Goal: Task Accomplishment & Management: Manage account settings

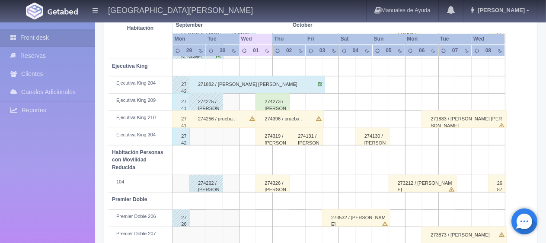
scroll to position [461, 0]
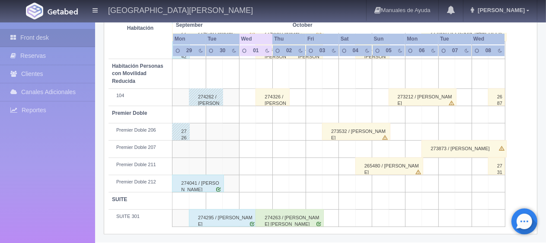
click at [243, 218] on div "274295 / [PERSON_NAME]" at bounding box center [223, 218] width 68 height 17
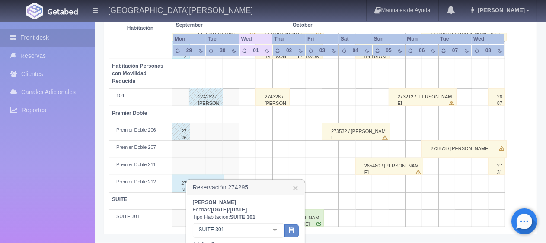
scroll to position [573, 0]
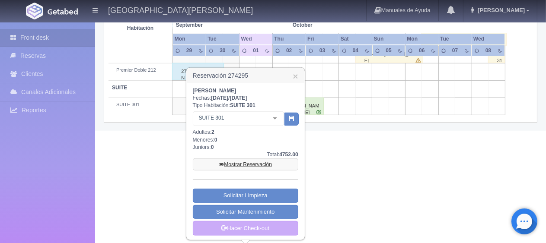
click at [260, 167] on link "Mostrar Reservación" at bounding box center [246, 165] width 106 height 12
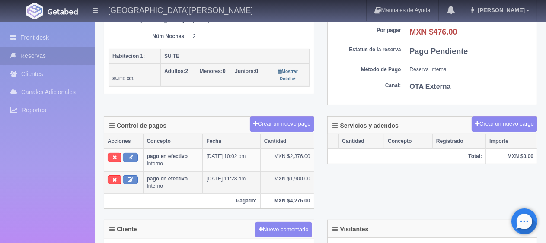
scroll to position [303, 0]
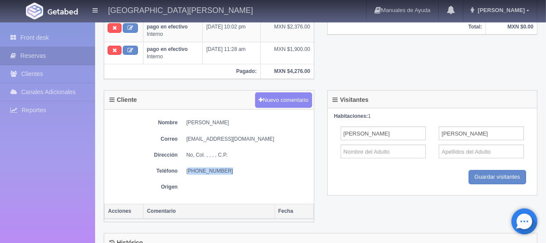
drag, startPoint x: 228, startPoint y: 169, endPoint x: 188, endPoint y: 165, distance: 40.8
click at [188, 168] on dd "+52 2035640799" at bounding box center [247, 171] width 123 height 7
copy dd "52 2035640799"
click at [43, 39] on link "Front desk" at bounding box center [47, 38] width 95 height 18
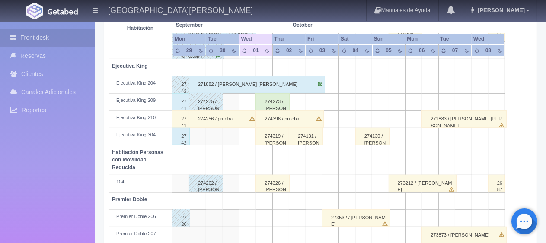
scroll to position [331, 0]
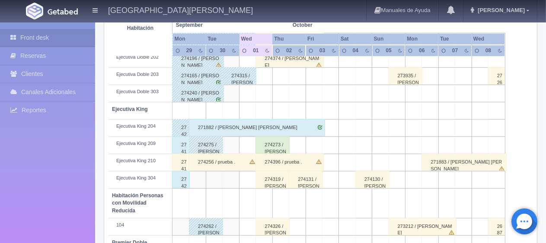
click at [265, 143] on div "274273 / [PERSON_NAME]" at bounding box center [273, 145] width 34 height 17
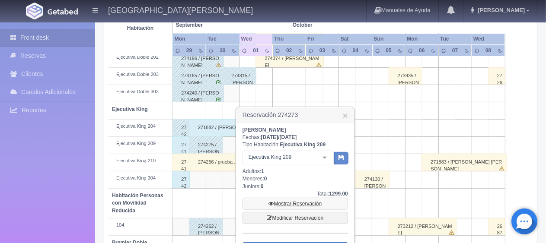
click at [269, 202] on icon at bounding box center [271, 204] width 5 height 5
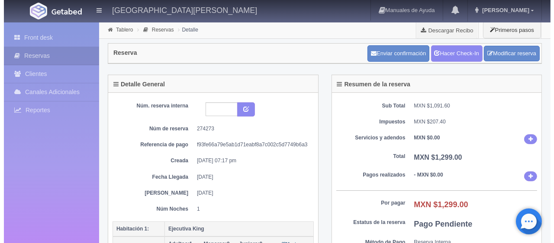
scroll to position [130, 0]
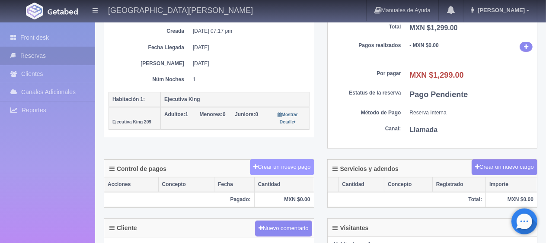
click at [271, 163] on button "Crear un nuevo pago" at bounding box center [282, 168] width 64 height 16
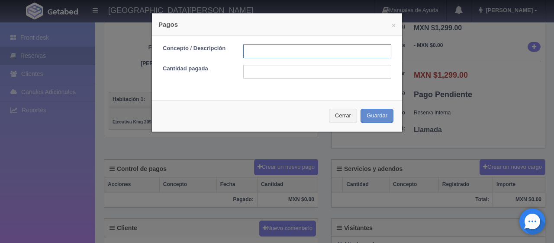
click at [253, 54] on input "text" at bounding box center [317, 52] width 148 height 14
type input "Total Tarjeta"
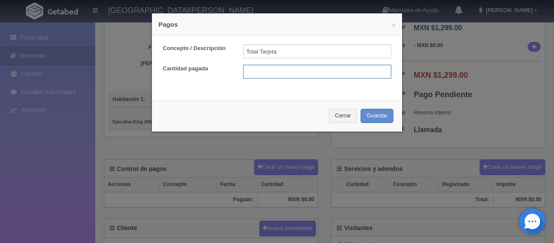
click at [300, 73] on input "text" at bounding box center [317, 72] width 148 height 14
type input "1299"
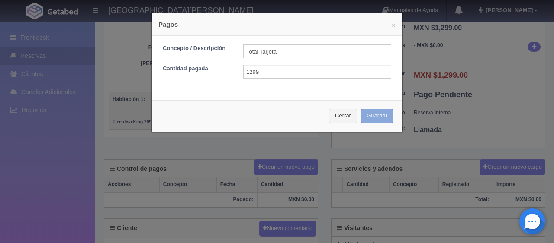
click at [363, 112] on button "Guardar" at bounding box center [376, 116] width 33 height 14
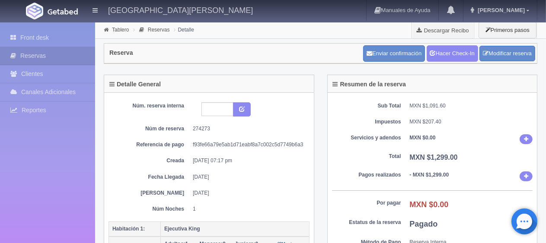
scroll to position [130, 0]
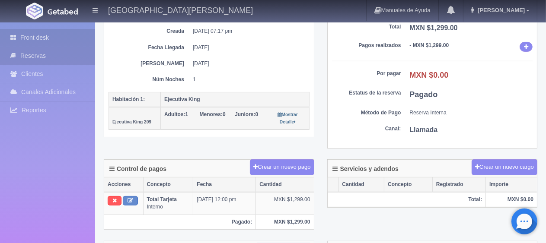
click at [52, 44] on link "Front desk" at bounding box center [47, 38] width 95 height 18
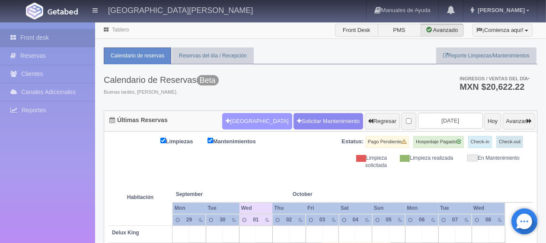
click at [249, 125] on button "[GEOGRAPHIC_DATA]" at bounding box center [257, 121] width 70 height 16
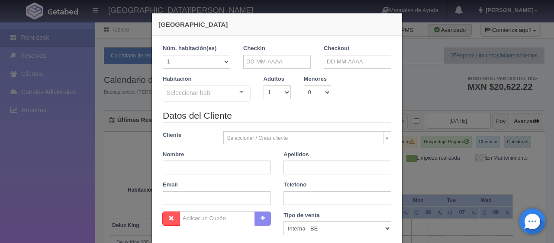
checkbox input "false"
click at [263, 60] on input "text" at bounding box center [276, 62] width 67 height 14
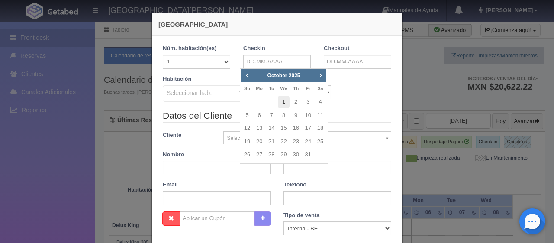
click at [282, 103] on link "1" at bounding box center [283, 102] width 11 height 13
type input "[DATE]"
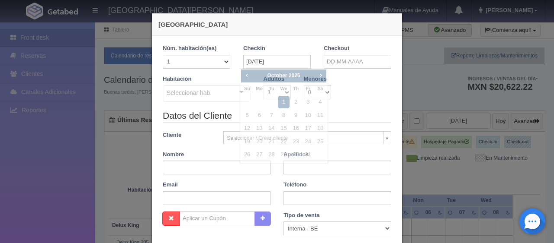
checkbox input "false"
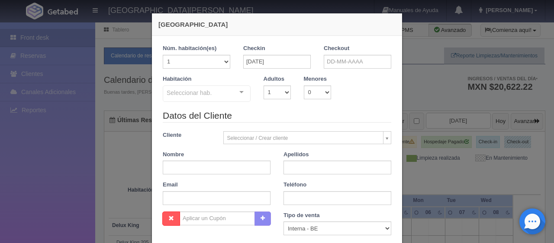
click at [343, 49] on label "Checkout" at bounding box center [336, 49] width 26 height 8
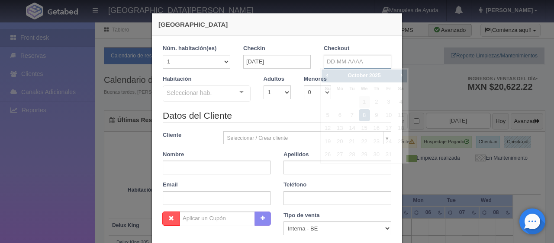
click at [343, 58] on input "text" at bounding box center [356, 62] width 67 height 14
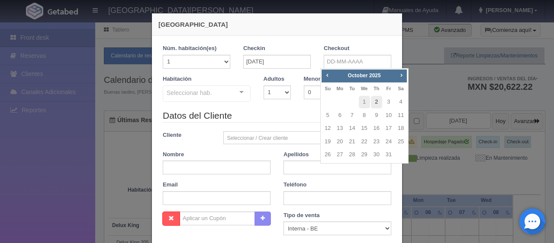
click at [378, 102] on link "2" at bounding box center [376, 102] width 11 height 13
type input "02-10-2025"
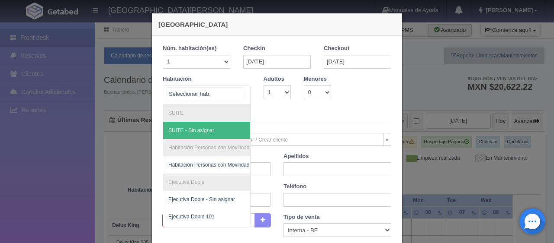
click at [224, 93] on div at bounding box center [207, 95] width 88 height 19
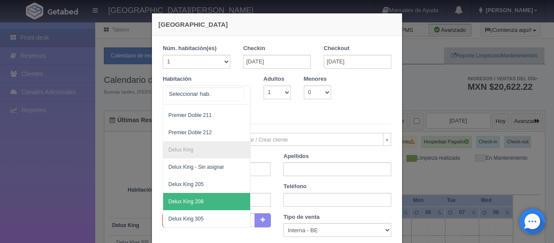
click at [206, 196] on span "Delux King 208" at bounding box center [235, 201] width 145 height 17
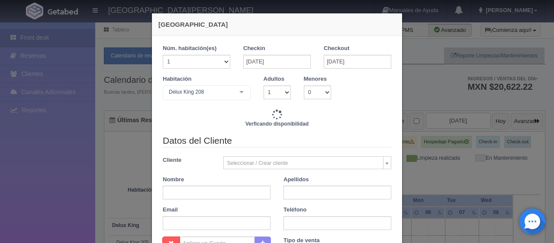
checkbox input "false"
click at [209, 167] on div "Cliente Seleccionar / Crear cliente Nuevo Cliente Adriana Navarro Hernandez And…" at bounding box center [276, 163] width 241 height 13
click at [213, 199] on input "text" at bounding box center [217, 193] width 108 height 14
type input "1299.00"
checkbox input "false"
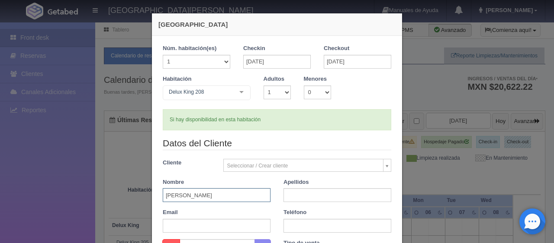
type input "[PERSON_NAME]"
click at [308, 199] on input "text" at bounding box center [337, 196] width 108 height 14
type input "."
click at [315, 223] on input "text" at bounding box center [337, 226] width 108 height 14
type input "72986246"
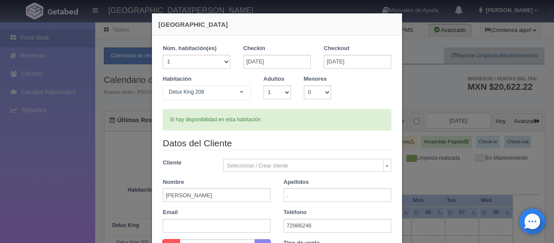
click at [312, 175] on div "Datos del Cliente Cliente Seleccionar / Crear cliente Nuevo Cliente Adriana Nav…" at bounding box center [276, 188] width 241 height 102
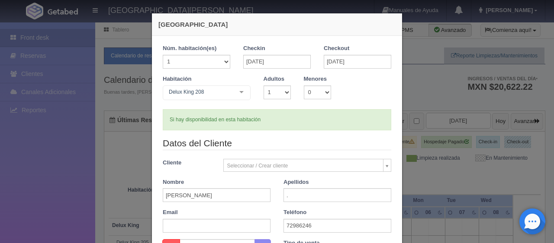
click at [368, 172] on div "Datos del Cliente Cliente Seleccionar / Crear cliente Nuevo Cliente Adriana Nav…" at bounding box center [276, 188] width 241 height 102
click at [307, 70] on div "Checkin 01-10-2025" at bounding box center [277, 60] width 80 height 31
click at [306, 73] on div "Checkin 01-10-2025" at bounding box center [277, 60] width 80 height 31
click at [371, 76] on div "Habitación Delux King 208 SUITE SUITE - Sin asignar Habitación Personas con Mov…" at bounding box center [276, 92] width 241 height 34
click at [381, 77] on div "Habitación Delux King 208 SUITE SUITE - Sin asignar Habitación Personas con Mov…" at bounding box center [276, 92] width 241 height 34
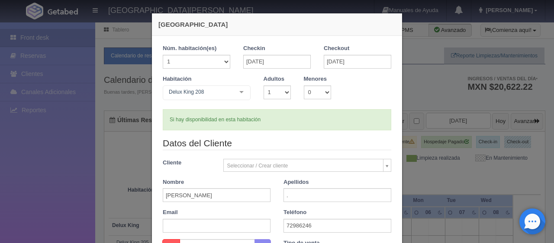
click at [381, 77] on div "Habitación Delux King 208 SUITE SUITE - Sin asignar Habitación Personas con Mov…" at bounding box center [276, 92] width 241 height 34
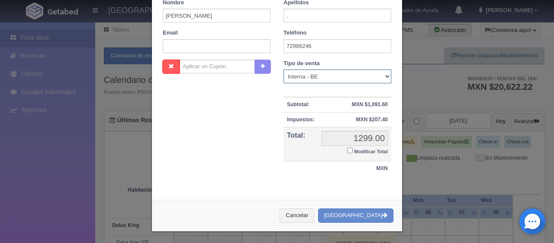
click at [333, 74] on select "Correo Electronico Interna - BE Llamada OTA Externa Otro WALK IN" at bounding box center [337, 77] width 108 height 14
select select "phone"
click at [283, 70] on select "Correo Electronico Interna - BE Llamada OTA Externa Otro WALK IN" at bounding box center [337, 77] width 108 height 14
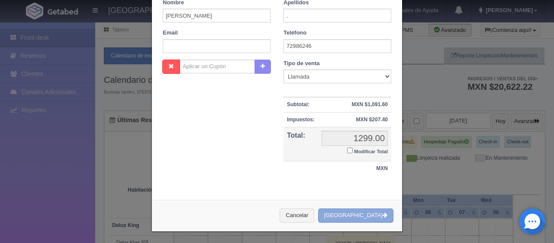
click at [356, 212] on button "[GEOGRAPHIC_DATA]" at bounding box center [355, 216] width 75 height 14
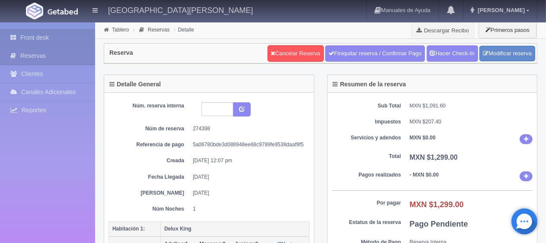
click at [27, 39] on link "Front desk" at bounding box center [47, 38] width 95 height 18
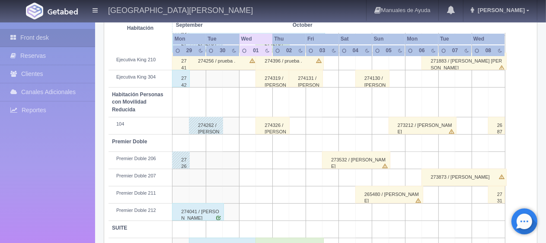
scroll to position [461, 0]
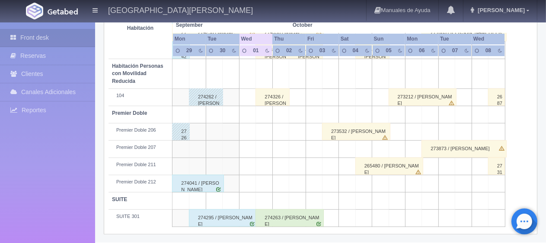
click at [248, 215] on div "274295 / [PERSON_NAME]" at bounding box center [223, 218] width 68 height 17
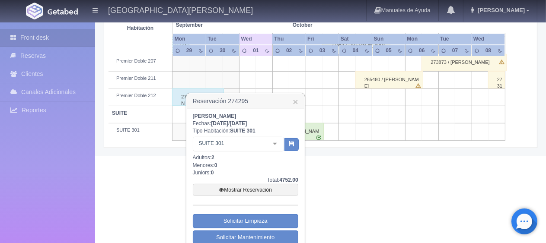
scroll to position [573, 0]
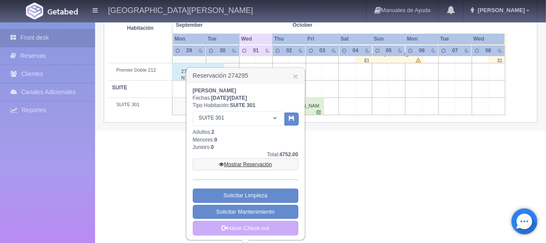
click at [251, 163] on link "Mostrar Reservación" at bounding box center [246, 165] width 106 height 12
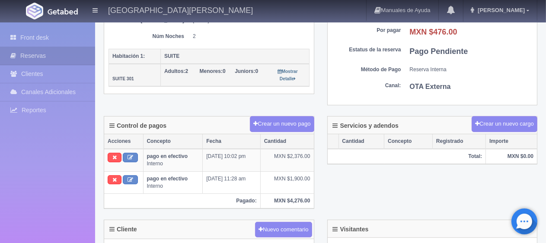
scroll to position [130, 0]
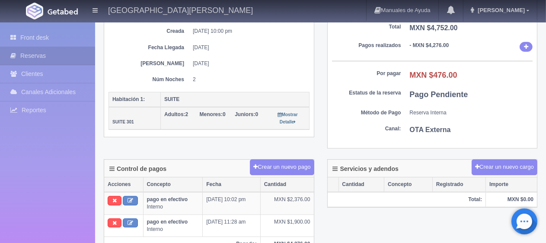
click at [329, 226] on div "Control de pagos Crear un nuevo pago Acciones Concepto Fecha Cantidad pago en e…" at bounding box center [320, 212] width 447 height 104
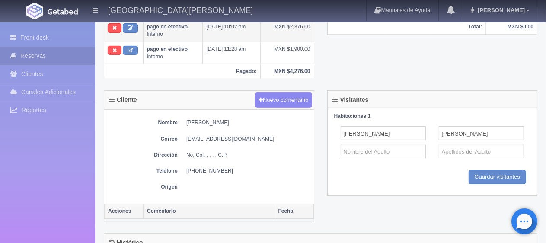
scroll to position [173, 0]
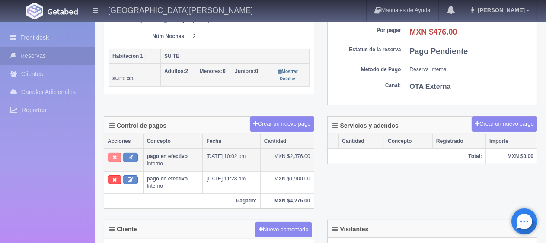
click at [118, 157] on button at bounding box center [115, 158] width 14 height 10
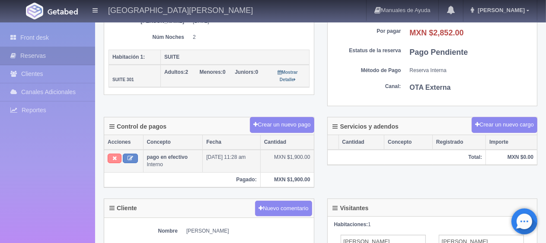
scroll to position [172, 0]
click at [116, 156] on icon at bounding box center [114, 159] width 4 height 6
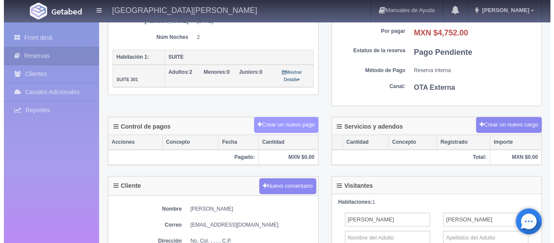
scroll to position [172, 0]
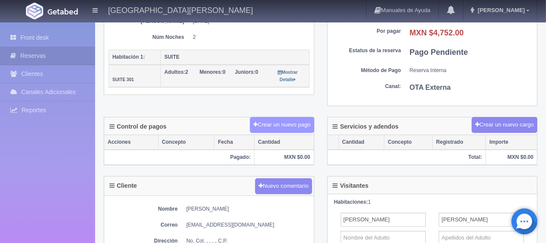
click at [277, 125] on button "Crear un nuevo pago" at bounding box center [282, 125] width 64 height 16
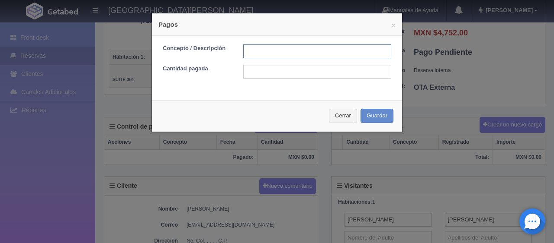
click at [307, 48] on input "text" at bounding box center [317, 52] width 148 height 14
type input "Total Efectivo"
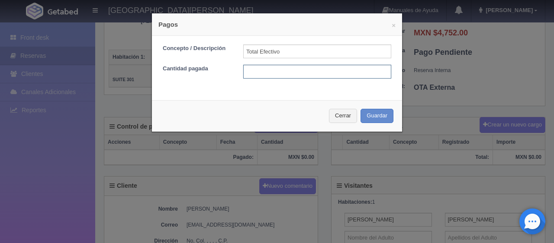
click at [309, 72] on input "text" at bounding box center [317, 72] width 148 height 14
type input "4552"
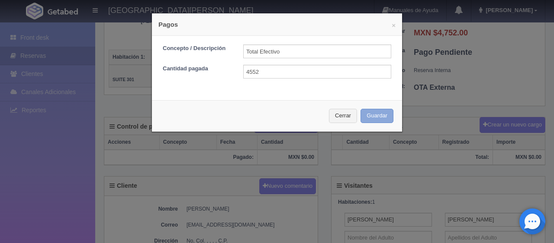
click at [363, 113] on button "Guardar" at bounding box center [376, 116] width 33 height 14
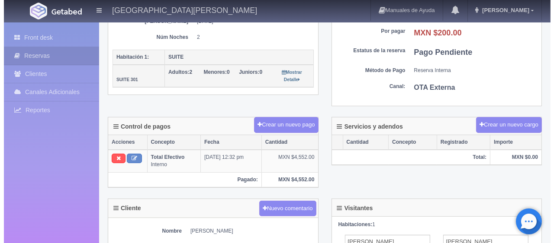
scroll to position [172, 0]
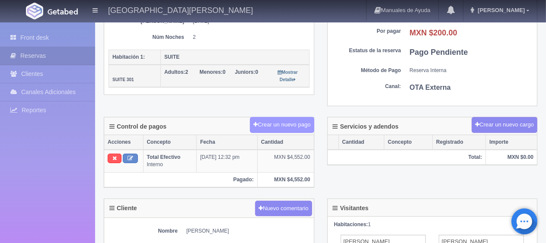
click at [284, 125] on button "Crear un nuevo pago" at bounding box center [282, 125] width 64 height 16
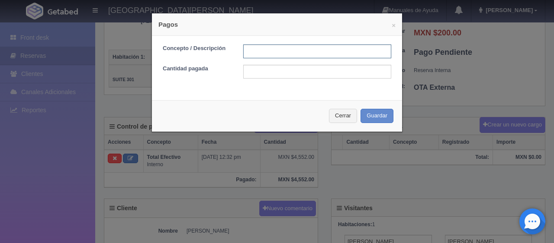
click at [267, 49] on input "text" at bounding box center [317, 52] width 148 height 14
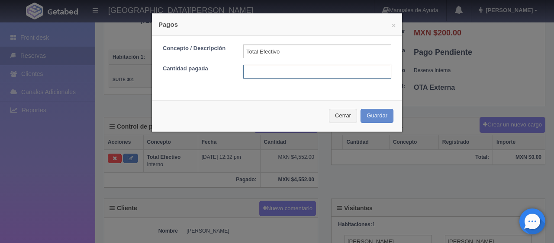
click at [279, 70] on input "text" at bounding box center [317, 72] width 148 height 14
click at [282, 52] on input "Total Efectivo" at bounding box center [317, 52] width 148 height 14
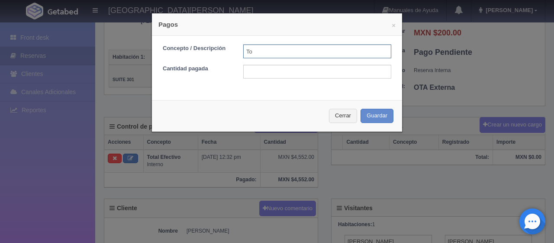
type input "T"
type input "Descuento"
click at [299, 70] on input "text" at bounding box center [317, 72] width 148 height 14
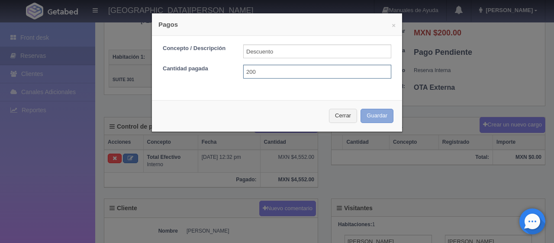
type input "200"
click at [368, 113] on button "Guardar" at bounding box center [376, 116] width 33 height 14
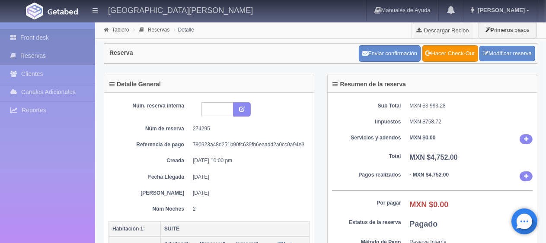
click at [81, 44] on link "Front desk" at bounding box center [47, 38] width 95 height 18
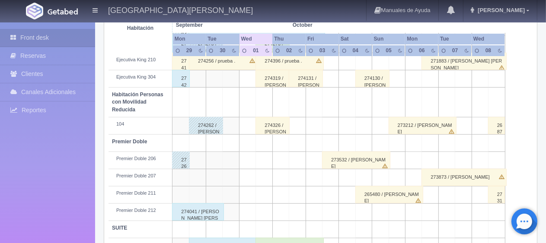
scroll to position [461, 0]
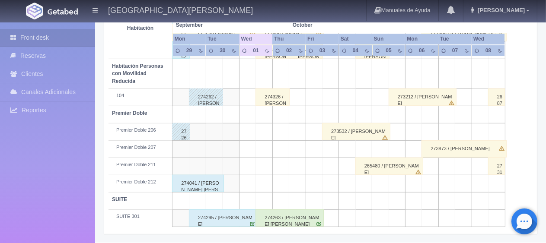
click at [241, 219] on div "274295 / [PERSON_NAME]" at bounding box center [223, 218] width 68 height 17
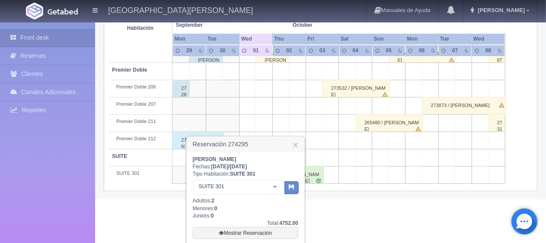
scroll to position [573, 0]
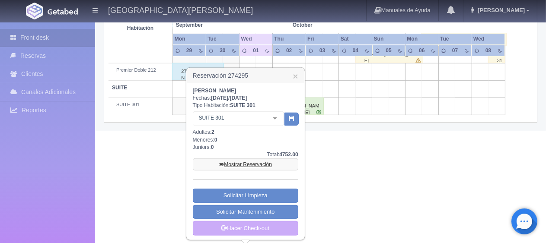
click at [252, 168] on link "Mostrar Reservación" at bounding box center [246, 165] width 106 height 12
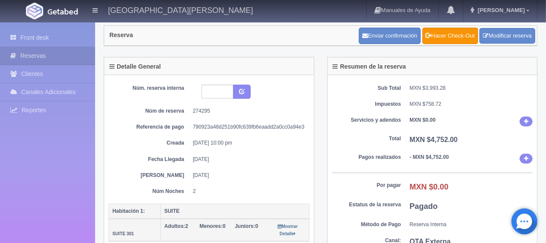
scroll to position [61, 0]
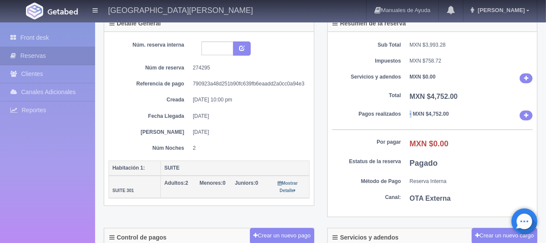
click at [407, 111] on dl "Pagos realizados - MXN $4,752.00" at bounding box center [432, 116] width 201 height 10
click at [410, 124] on div "Sub Total MXN $3,993.28 Impuestos MXN $758.72 Servicios y adendos MXN $0.00 Tot…" at bounding box center [433, 125] width 210 height 186
drag, startPoint x: 448, startPoint y: 113, endPoint x: 423, endPoint y: 115, distance: 24.7
click at [423, 115] on b "- MXN $4,752.00" at bounding box center [429, 114] width 39 height 6
click at [423, 131] on div "Sub Total MXN $3,993.28 Impuestos MXN $758.72 Servicios y adendos MXN $0.00 Tot…" at bounding box center [433, 125] width 210 height 186
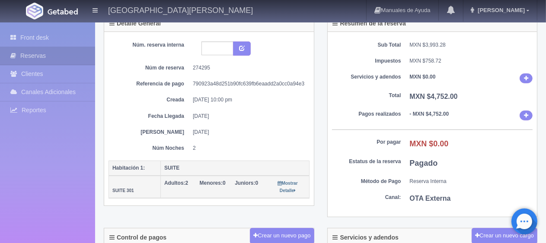
scroll to position [0, 0]
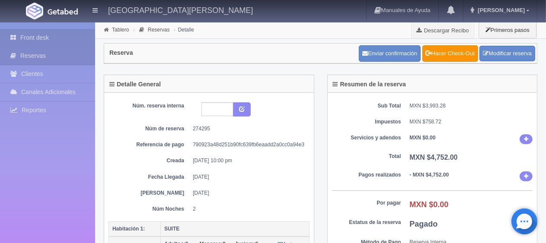
click at [58, 34] on link "Front desk" at bounding box center [47, 38] width 95 height 18
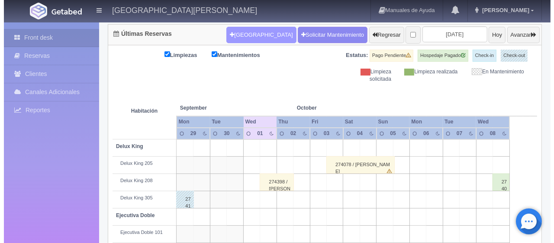
scroll to position [86, 0]
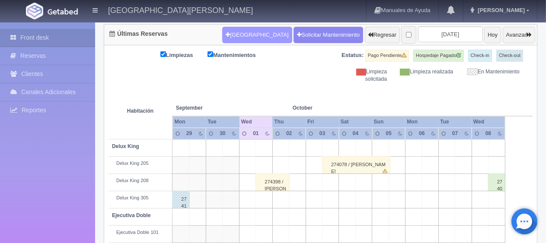
click at [242, 27] on button "[GEOGRAPHIC_DATA]" at bounding box center [257, 35] width 70 height 16
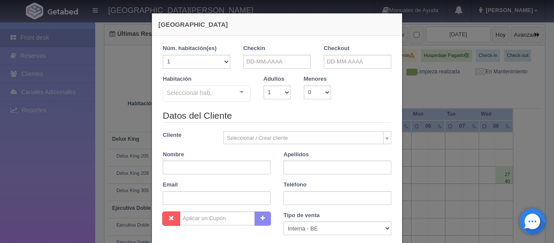
checkbox input "false"
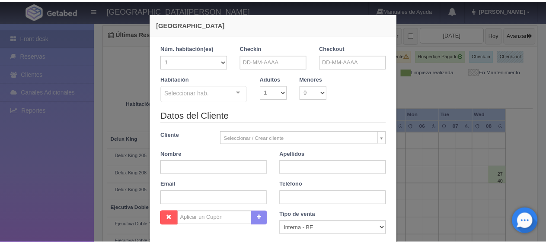
scroll to position [152, 0]
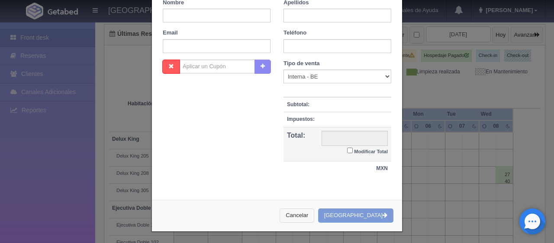
click at [314, 213] on button "Cancelar" at bounding box center [296, 216] width 35 height 14
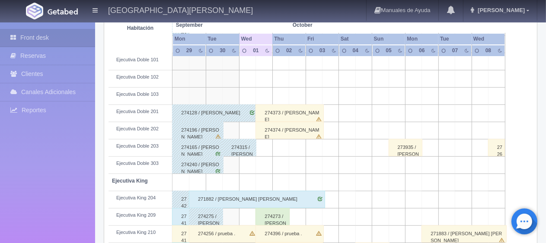
scroll to position [346, 0]
